Goal: Navigation & Orientation: Find specific page/section

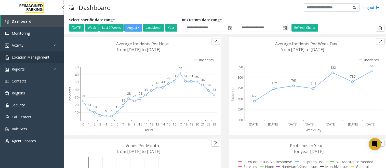
click at [33, 57] on span "Location Management" at bounding box center [31, 57] width 38 height 5
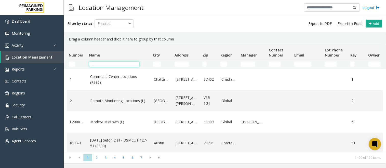
click at [104, 64] on input "Name Filter" at bounding box center [114, 64] width 50 height 5
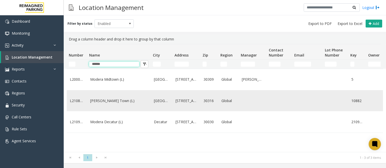
type input "******"
click at [125, 103] on link "[PERSON_NAME] Town (L)" at bounding box center [119, 101] width 58 height 6
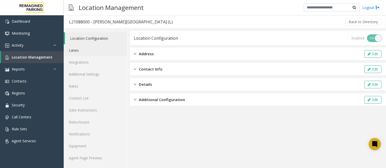
click at [75, 51] on link "Lanes" at bounding box center [95, 50] width 63 height 12
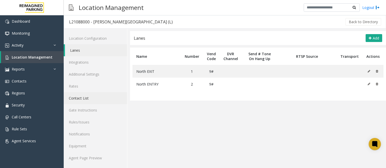
click at [81, 100] on link "Contact List" at bounding box center [95, 98] width 63 height 12
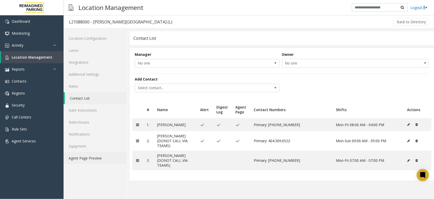
click at [88, 158] on link "Agent Page Preview" at bounding box center [95, 158] width 63 height 12
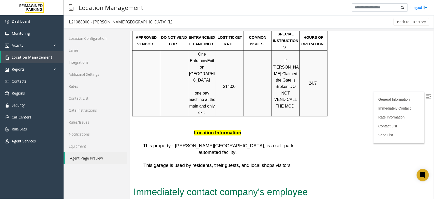
scroll to position [541, 0]
